Goal: Check status: Check status

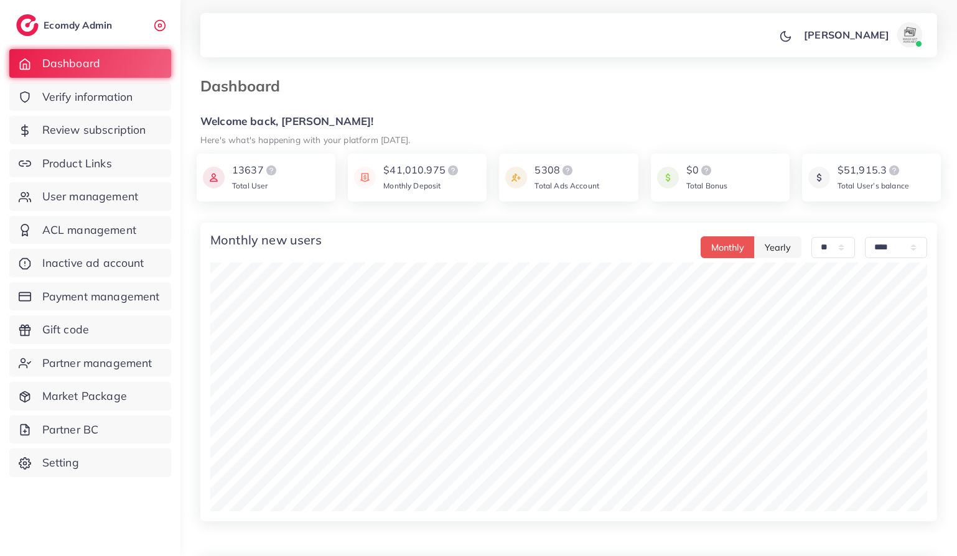
select select "**"
select select "****"
select select "**"
select select "****"
select select "**"
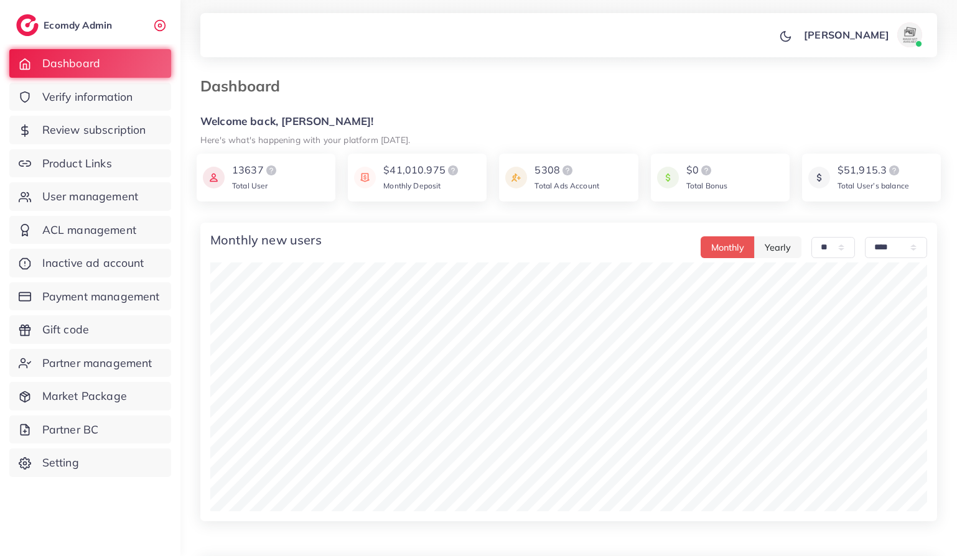
select select "****"
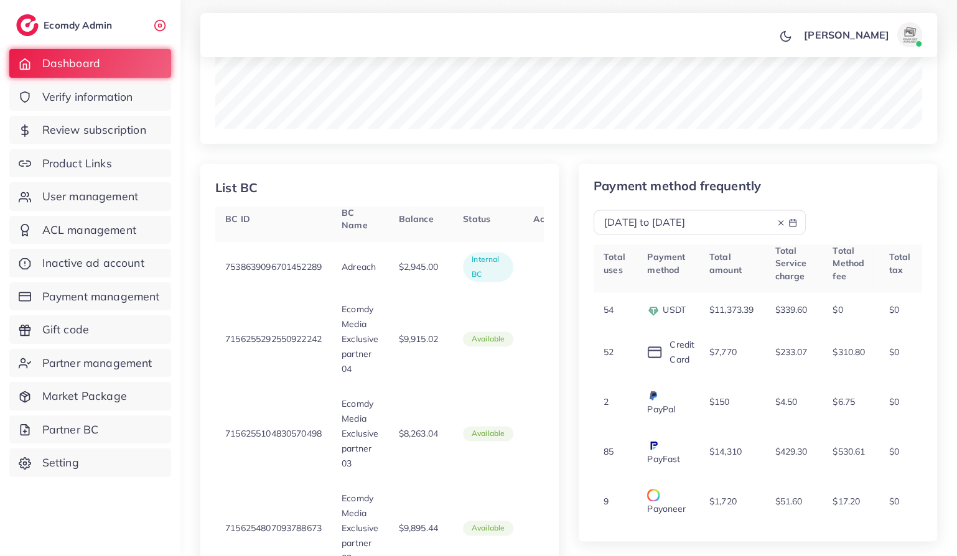
scroll to position [1541, 0]
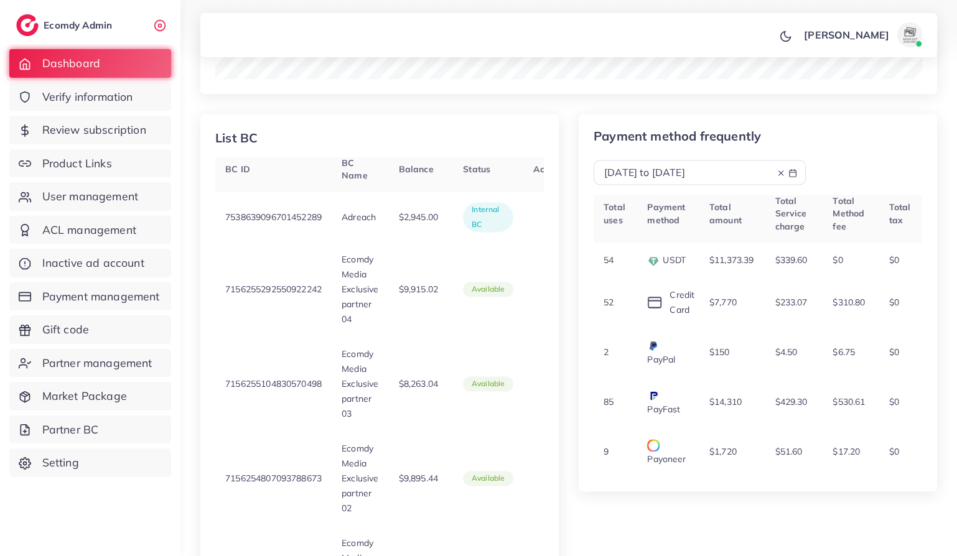
click at [685, 172] on span "[DATE] to [DATE]" at bounding box center [644, 172] width 81 height 12
select select "*"
select select "**"
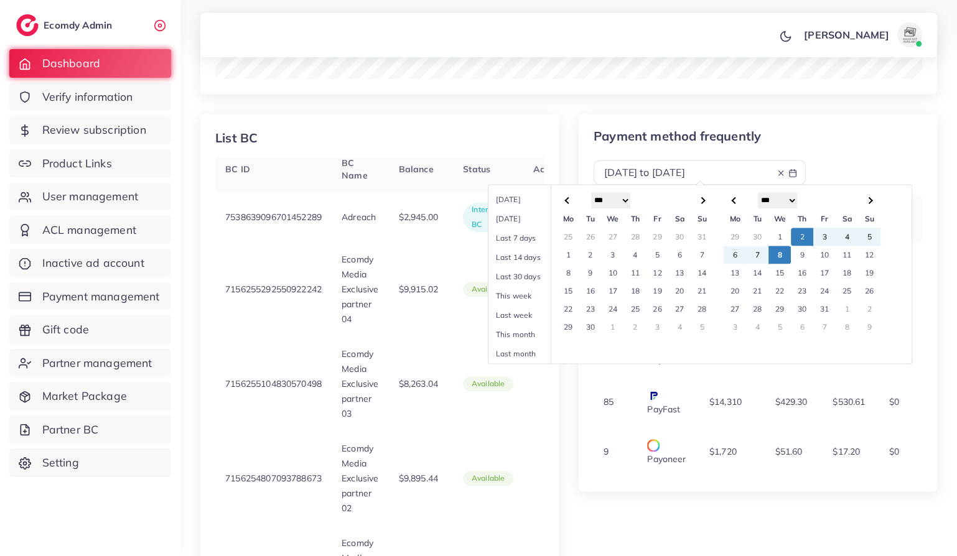
click at [565, 200] on span at bounding box center [567, 200] width 7 height 7
select select "*"
click at [565, 200] on span at bounding box center [567, 200] width 7 height 7
select select "*"
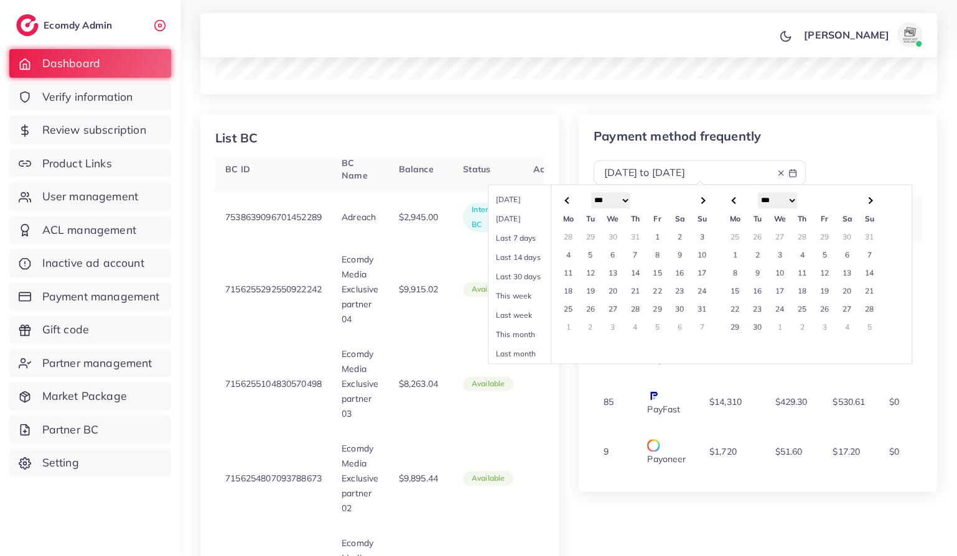
select select "*"
click at [588, 237] on td "1" at bounding box center [590, 237] width 22 height 18
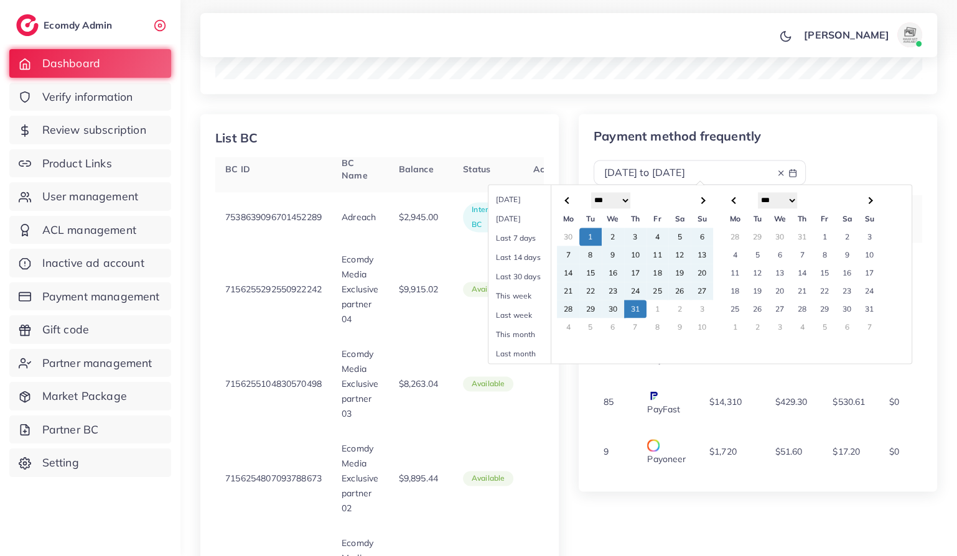
click at [639, 302] on td "31" at bounding box center [635, 309] width 22 height 18
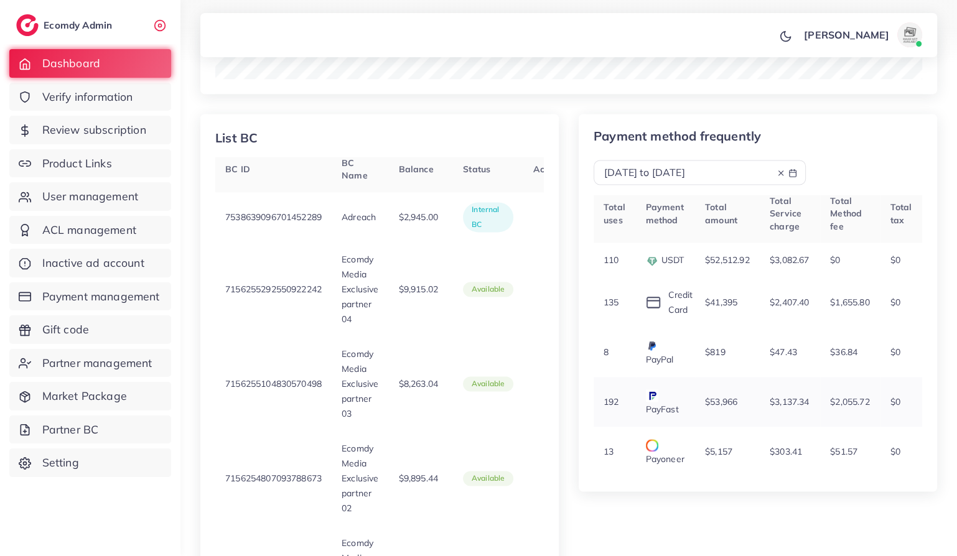
click at [782, 409] on p "$3,137.34" at bounding box center [788, 401] width 39 height 15
click at [741, 529] on div "Payment method frequently [DATE] to [DATE] Total uses Payment method Total amou…" at bounding box center [757, 400] width 378 height 573
click at [685, 170] on span "[DATE] to [DATE]" at bounding box center [644, 172] width 81 height 12
select select "*"
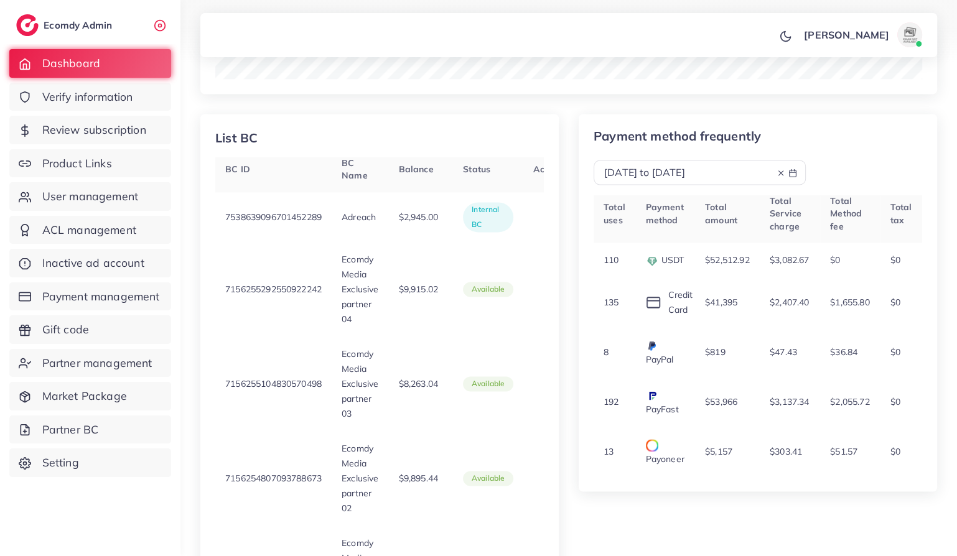
select select "*"
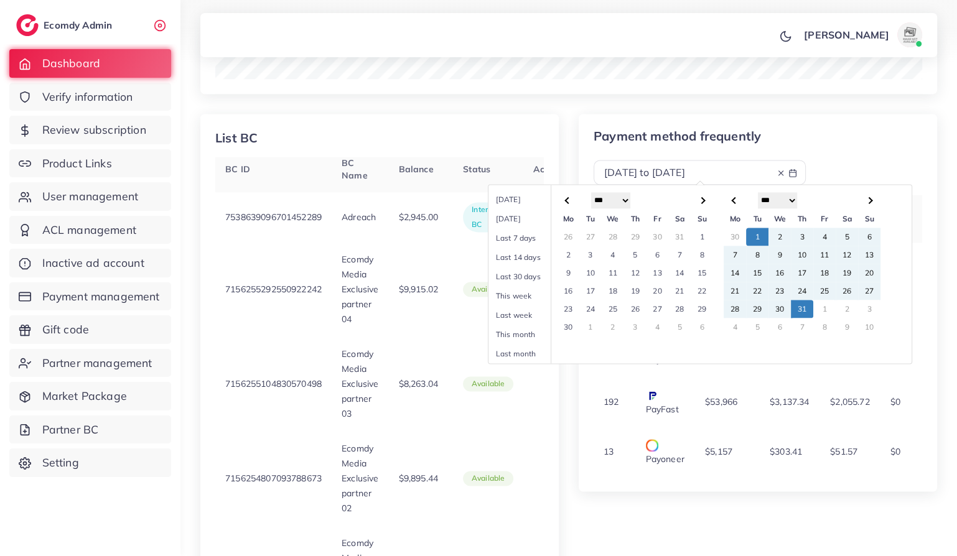
click at [863, 205] on th at bounding box center [869, 199] width 22 height 19
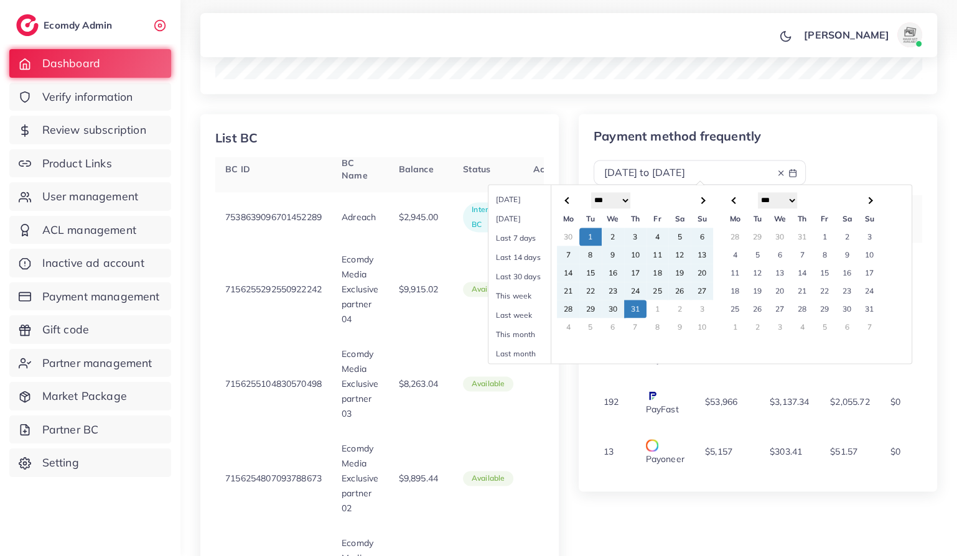
click at [869, 203] on th at bounding box center [869, 199] width 22 height 19
select select "*"
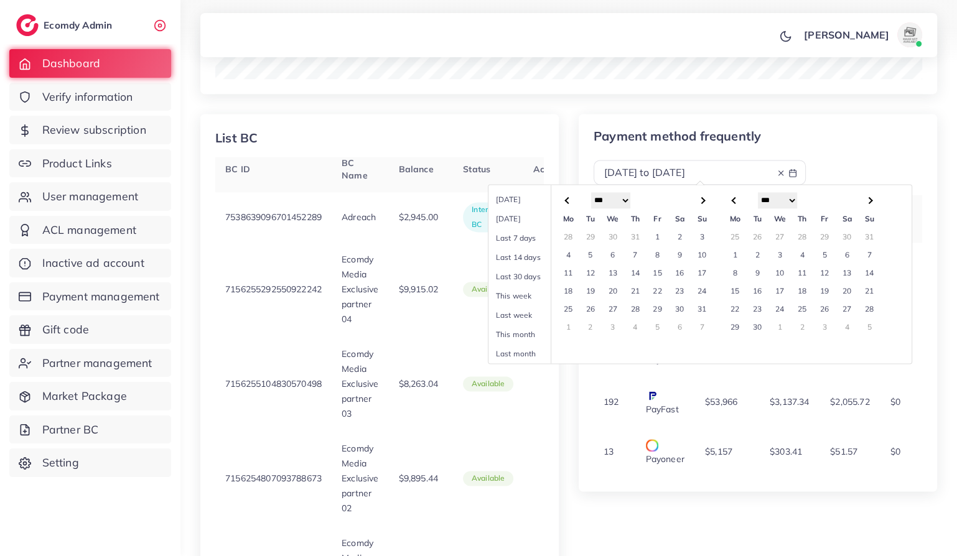
click at [731, 254] on td "1" at bounding box center [734, 255] width 22 height 18
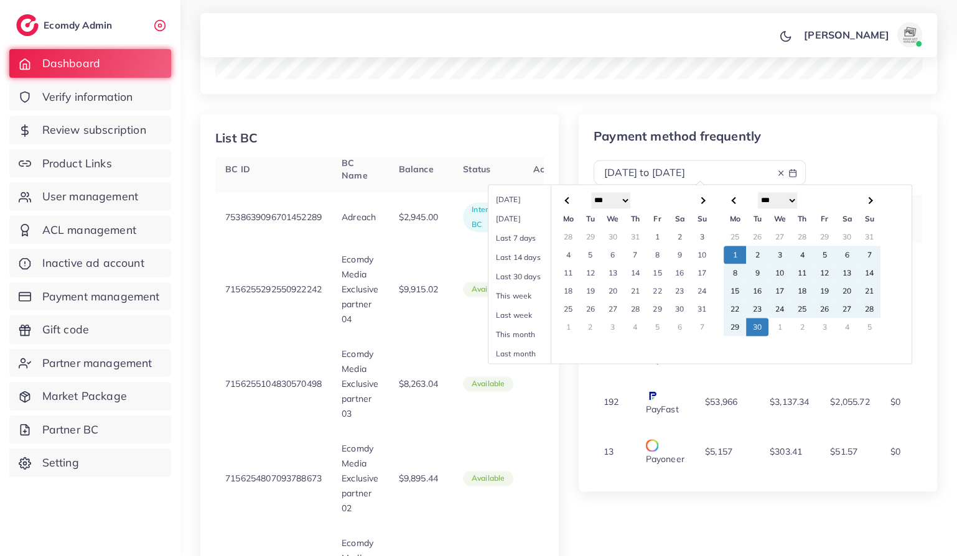
click at [755, 327] on td "30" at bounding box center [757, 327] width 22 height 18
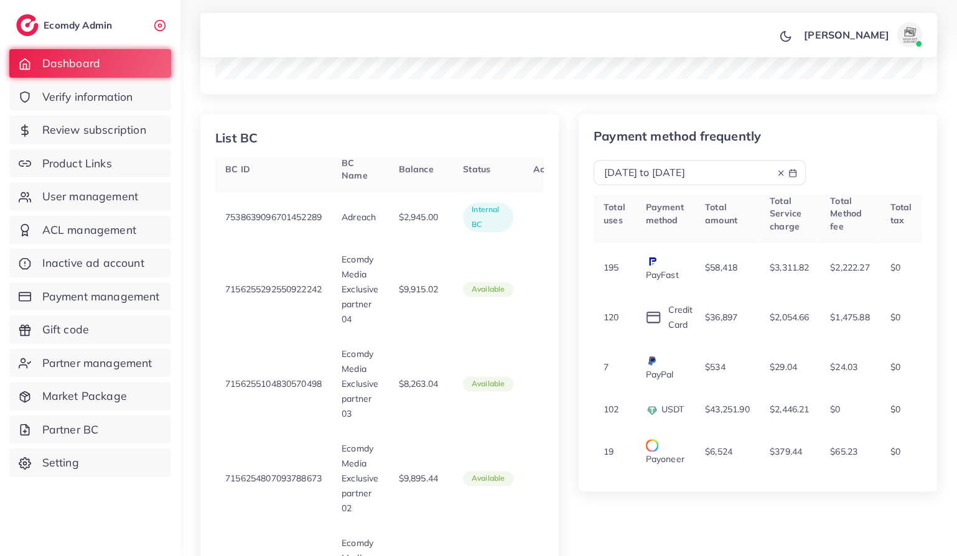
click at [737, 517] on div "Payment method frequently [DATE] to [DATE] Total uses Payment method Total amou…" at bounding box center [757, 400] width 378 height 573
click at [789, 267] on p "$3,311.82" at bounding box center [788, 267] width 39 height 15
copy p "3,311.82"
click at [720, 182] on div "[DATE] to [DATE]" at bounding box center [699, 172] width 212 height 25
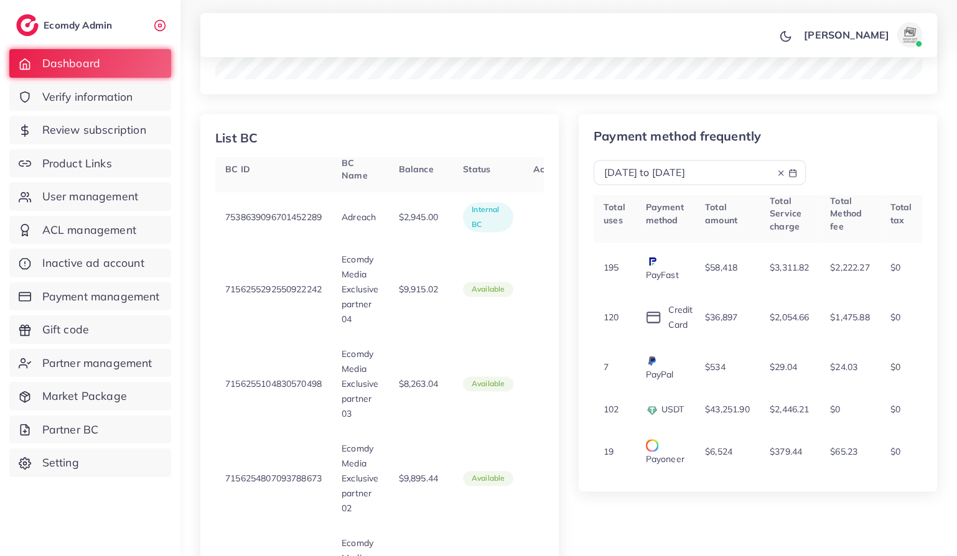
click at [685, 173] on span "[DATE] to [DATE]" at bounding box center [644, 172] width 81 height 12
select select "*"
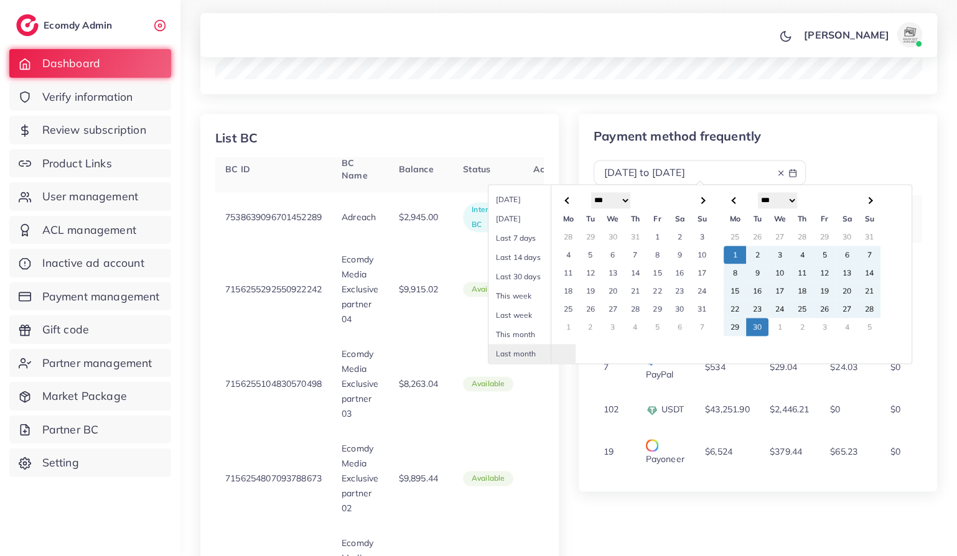
click at [568, 203] on th at bounding box center [568, 199] width 22 height 19
select select "*"
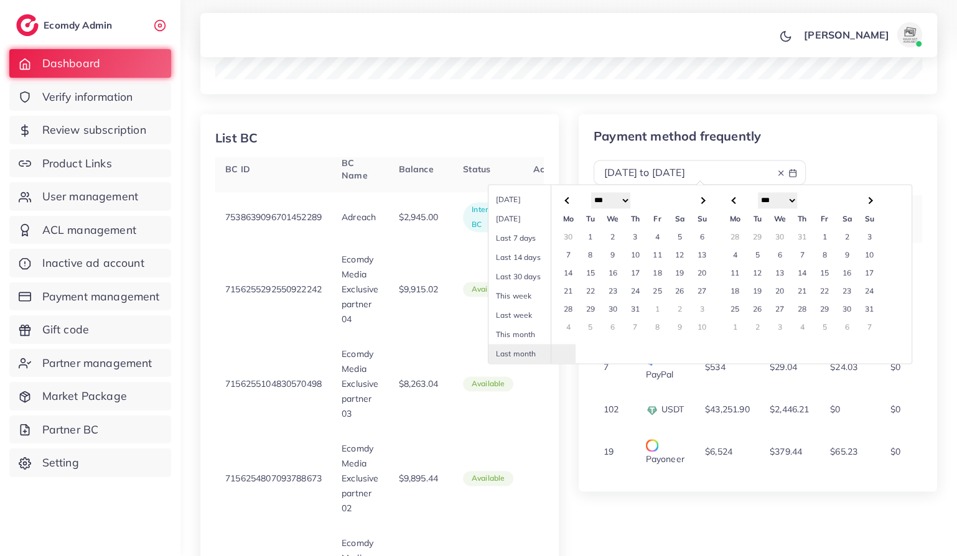
click at [590, 238] on td "1" at bounding box center [590, 237] width 22 height 18
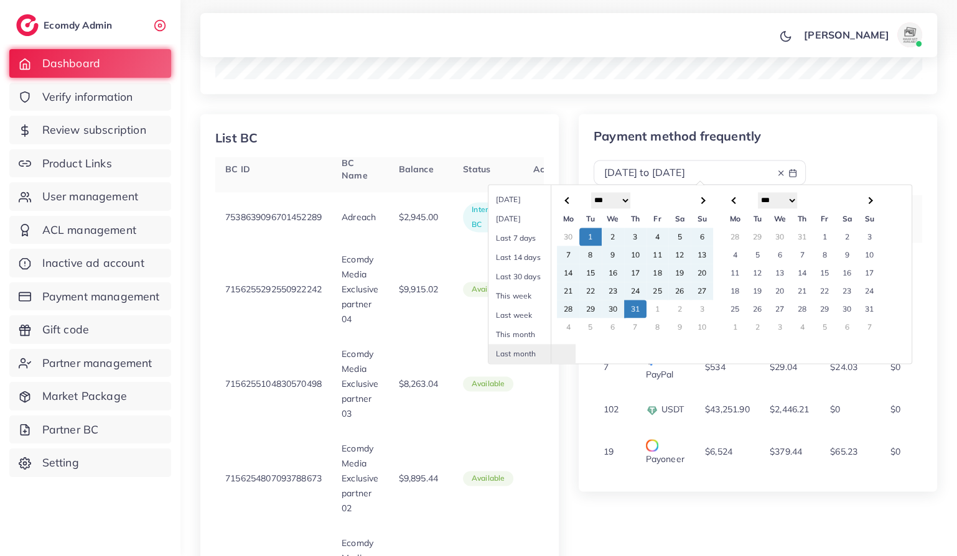
click at [632, 304] on td "31" at bounding box center [635, 309] width 22 height 18
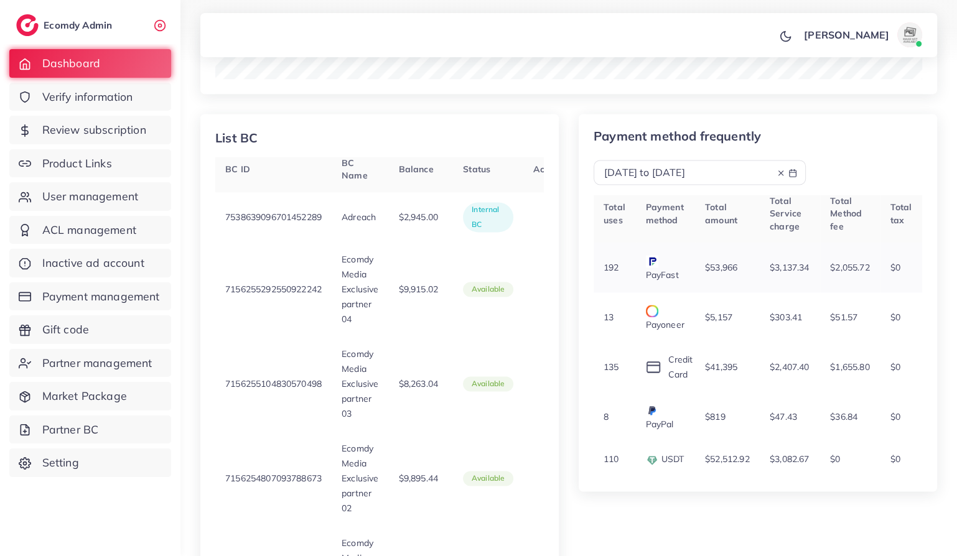
click at [786, 267] on p "$3,137.34" at bounding box center [788, 267] width 39 height 15
copy p "3,137.34"
click at [685, 166] on span "[DATE] to [DATE]" at bounding box center [644, 172] width 81 height 12
select select "*"
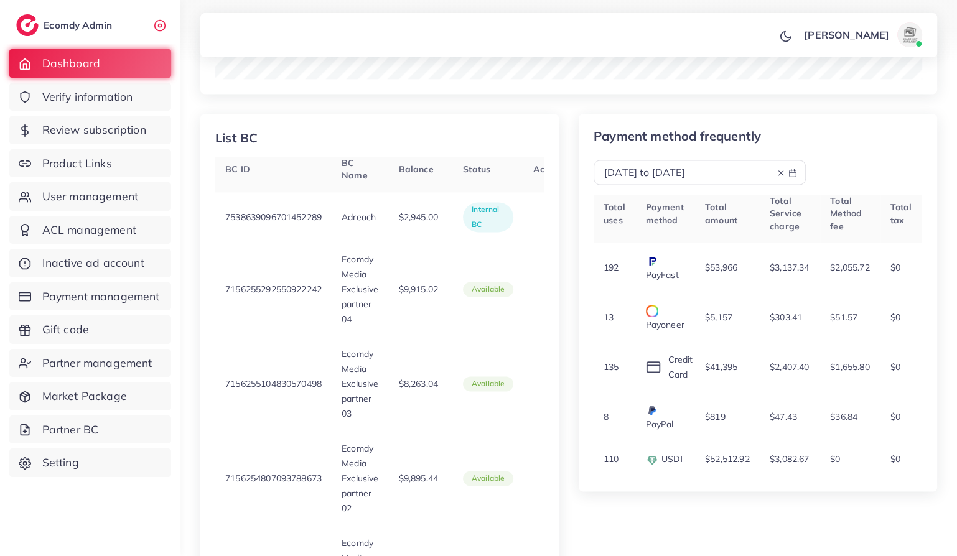
select select "*"
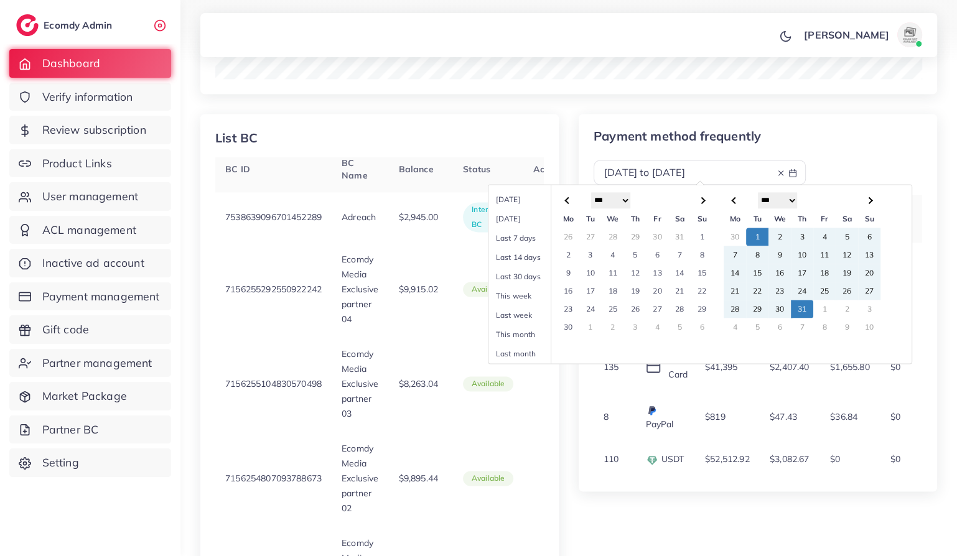
click at [868, 200] on span at bounding box center [868, 200] width 7 height 7
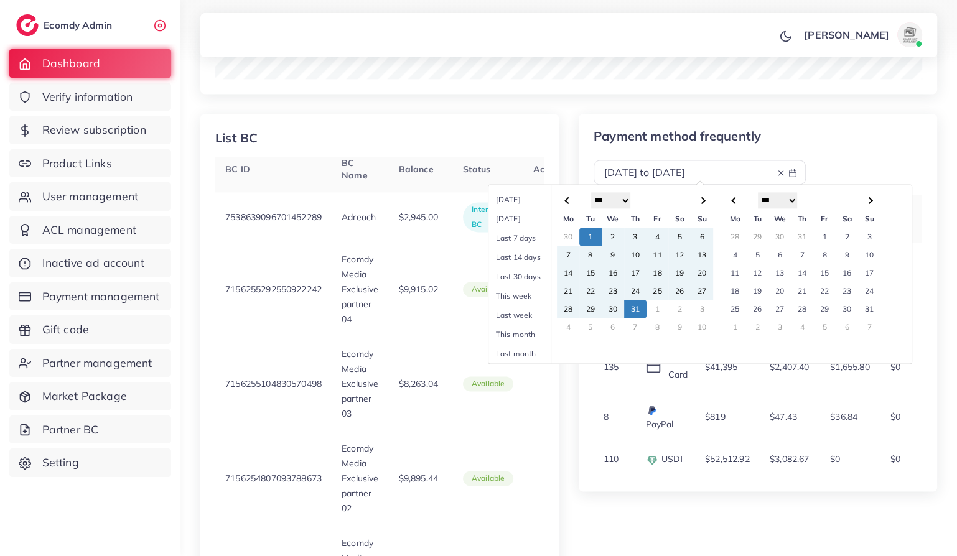
click at [868, 200] on span at bounding box center [868, 200] width 7 height 7
select select "*"
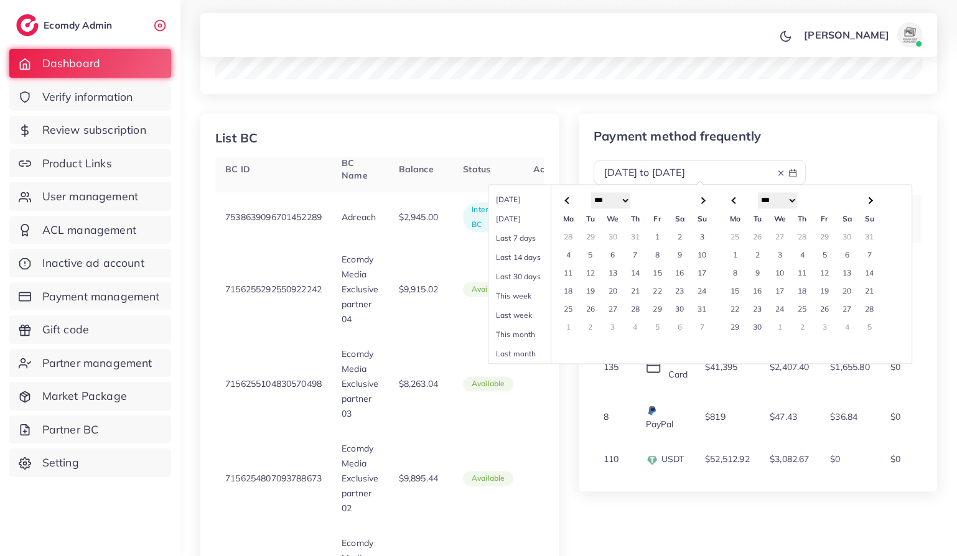
click at [733, 254] on td "1" at bounding box center [734, 255] width 22 height 18
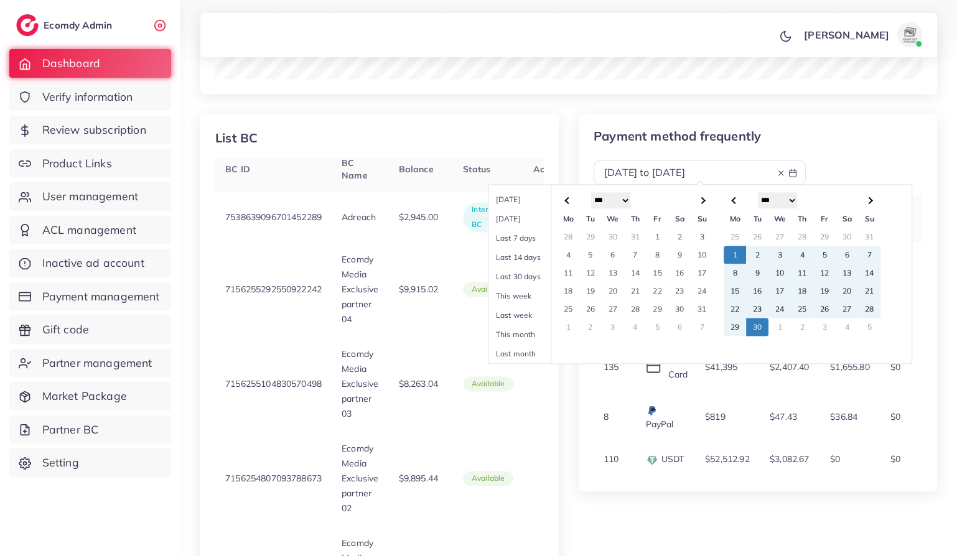
click at [754, 324] on td "30" at bounding box center [757, 327] width 22 height 18
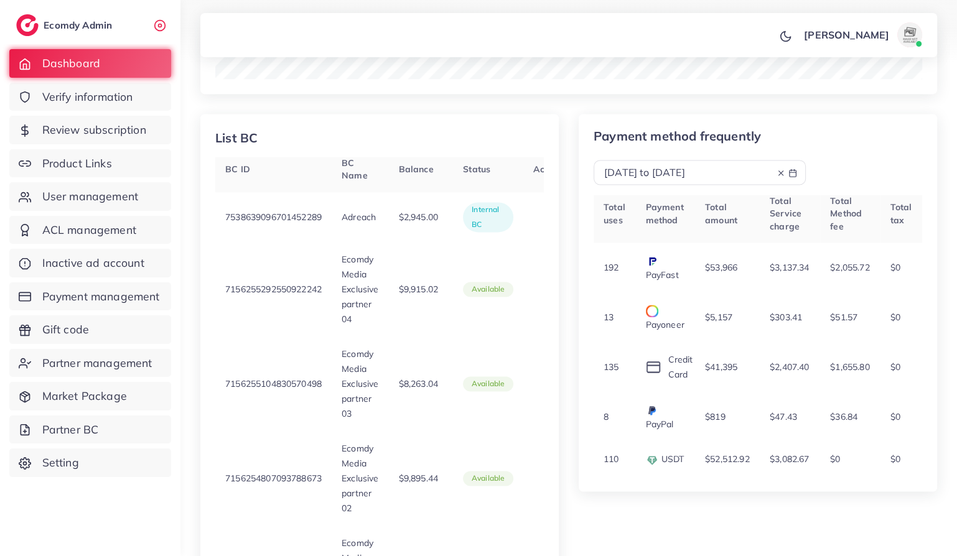
click at [878, 142] on div "Payment method frequently [DATE] to [DATE]" at bounding box center [757, 157] width 348 height 56
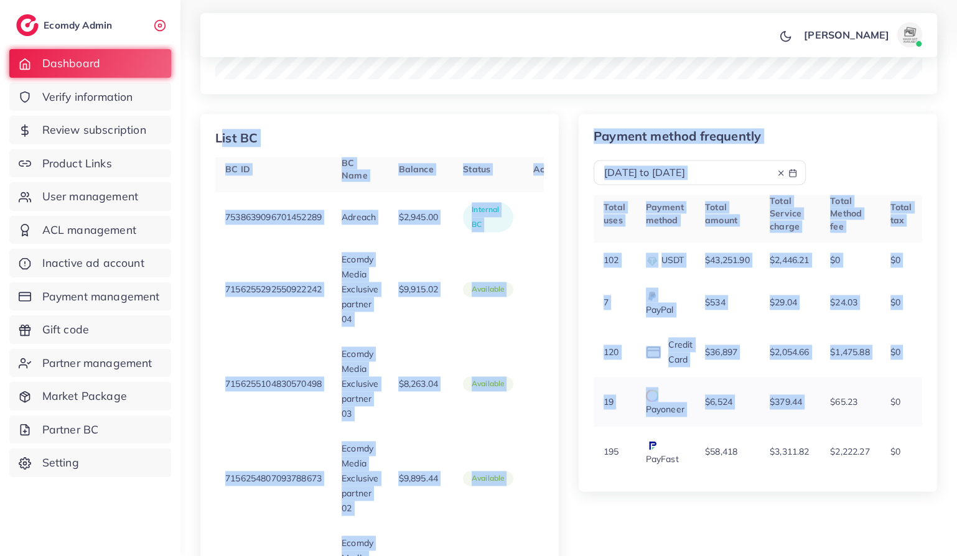
drag, startPoint x: 575, startPoint y: 101, endPoint x: 840, endPoint y: 401, distance: 399.7
click at [840, 401] on div "Exclusive Plan charged [DATE] to [DATE] Total User: 0 Total Amount: $0 List BC …" at bounding box center [568, 185] width 756 height 1004
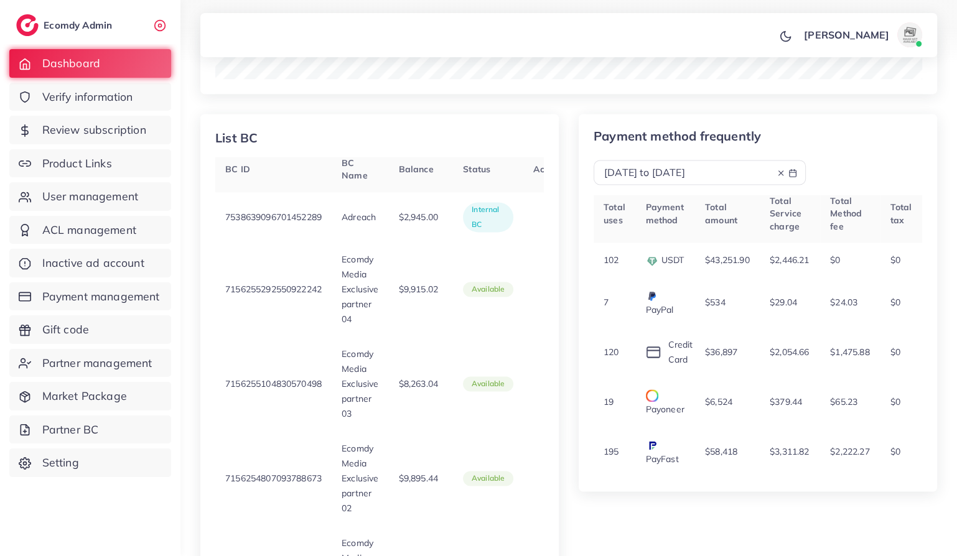
click at [723, 527] on div "Payment method frequently [DATE] to [DATE] Total uses Payment method Total amou…" at bounding box center [757, 400] width 378 height 573
